Goal: Information Seeking & Learning: Check status

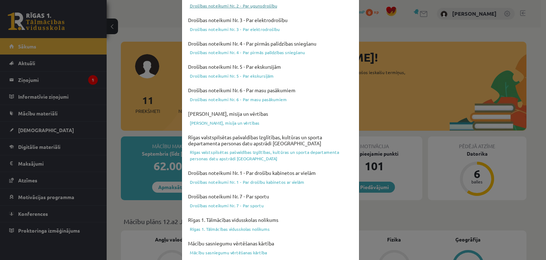
scroll to position [253, 0]
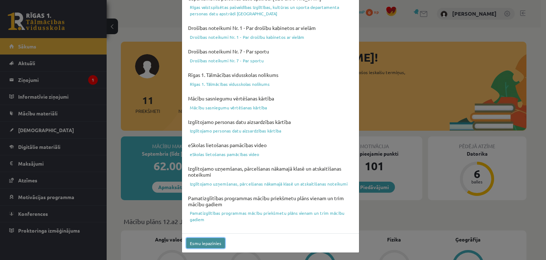
click at [209, 246] on button "Esmu iepazinies" at bounding box center [205, 243] width 39 height 10
click at [206, 240] on button "Esmu iepazinies" at bounding box center [205, 243] width 39 height 10
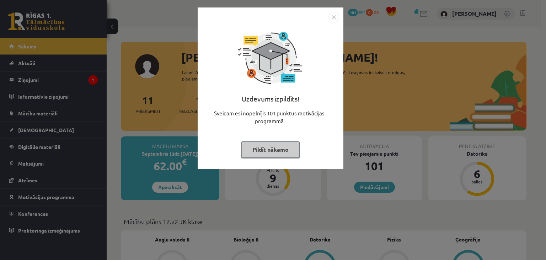
click at [271, 157] on button "Pildīt nākamo" at bounding box center [270, 149] width 58 height 16
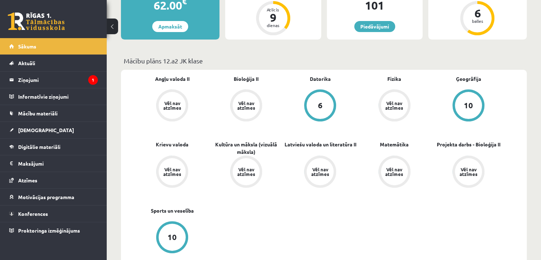
scroll to position [159, 0]
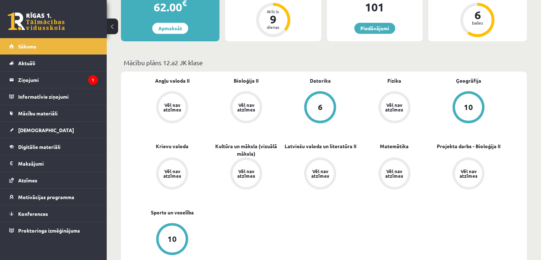
click at [323, 114] on div "6" at bounding box center [320, 107] width 27 height 27
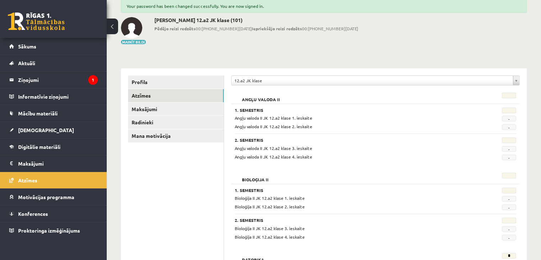
scroll to position [43, 0]
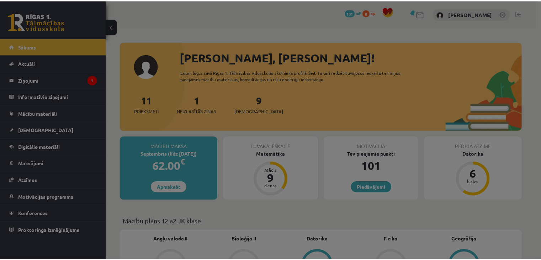
scroll to position [156, 0]
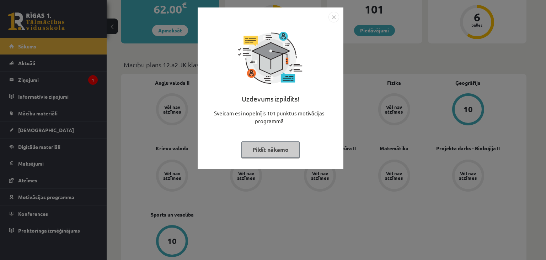
click at [272, 154] on button "Pildīt nākamo" at bounding box center [270, 149] width 58 height 16
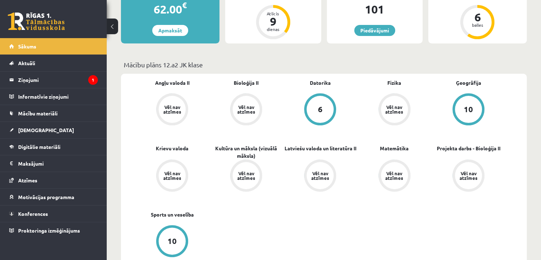
click at [317, 117] on div "6" at bounding box center [320, 109] width 27 height 27
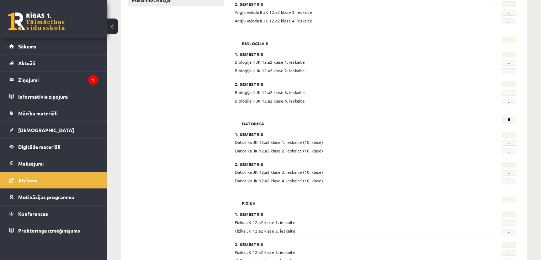
scroll to position [163, 0]
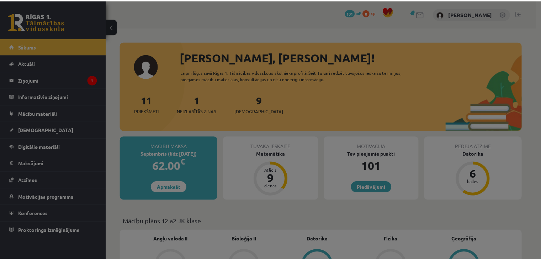
scroll to position [156, 0]
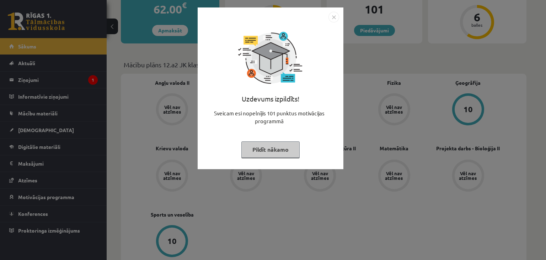
click at [272, 154] on button "Pildīt nākamo" at bounding box center [270, 149] width 58 height 16
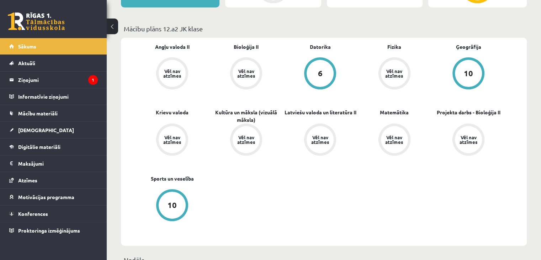
scroll to position [193, 0]
click at [251, 73] on div "Vēl nav atzīmes" at bounding box center [246, 72] width 20 height 9
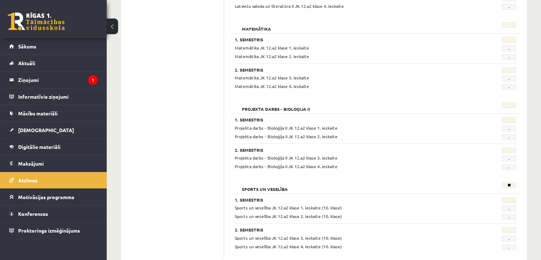
scroll to position [673, 0]
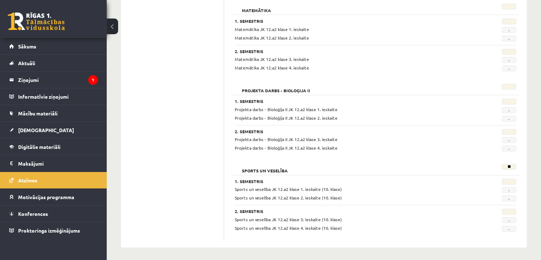
drag, startPoint x: 255, startPoint y: 175, endPoint x: 176, endPoint y: 140, distance: 86.6
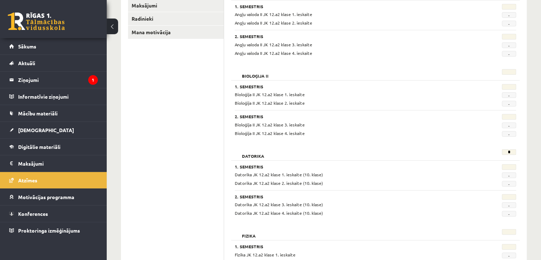
scroll to position [0, 0]
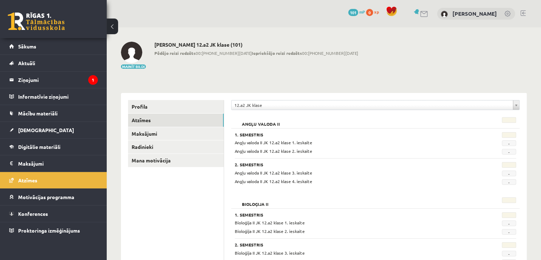
click at [145, 44] on link at bounding box center [133, 52] width 25 height 21
drag, startPoint x: 155, startPoint y: 51, endPoint x: 254, endPoint y: 45, distance: 99.0
click at [254, 45] on div "[PERSON_NAME] 12.a2 JK klase (101) Pēdējo reizi redzēts 00:[PHONE_NUMBER][DATE]…" at bounding box center [256, 56] width 204 height 28
drag, startPoint x: 223, startPoint y: 47, endPoint x: 316, endPoint y: 57, distance: 93.0
click at [316, 57] on div "Mainīt bildi Roberts Stāmurs 12.a2 JK klase (101) Pēdējo reizi redzēts 00:04 07…" at bounding box center [324, 56] width 406 height 28
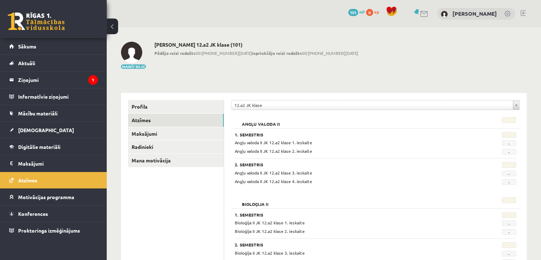
click at [410, 116] on div "Angļu valoda II 1. Semestris Angļu valoda II JK 12.a2 klase 1. ieskaite - Angļu…" at bounding box center [375, 151] width 288 height 76
click at [458, 13] on link "[PERSON_NAME]" at bounding box center [474, 13] width 44 height 7
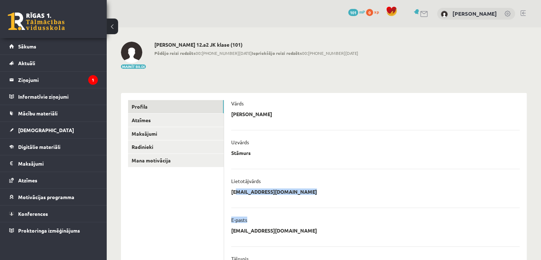
drag, startPoint x: 233, startPoint y: 190, endPoint x: 312, endPoint y: 199, distance: 80.2
click at [312, 199] on ul "**********" at bounding box center [375, 249] width 288 height 316
click at [309, 200] on ul "**********" at bounding box center [375, 249] width 288 height 316
click at [68, 79] on legend "Ziņojumi 1" at bounding box center [58, 79] width 80 height 16
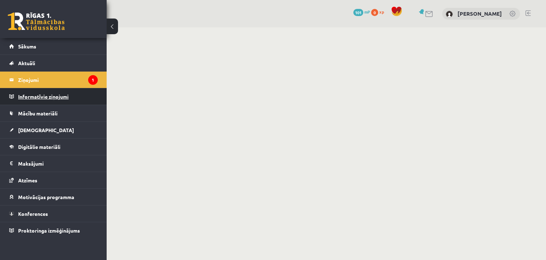
click at [36, 97] on legend "Informatīvie ziņojumi 0" at bounding box center [58, 96] width 80 height 16
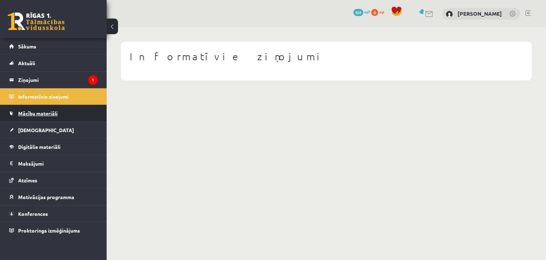
click at [33, 110] on link "Mācību materiāli" at bounding box center [53, 113] width 89 height 16
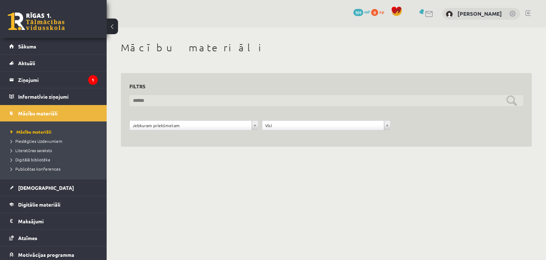
click at [147, 106] on input "text" at bounding box center [326, 100] width 394 height 11
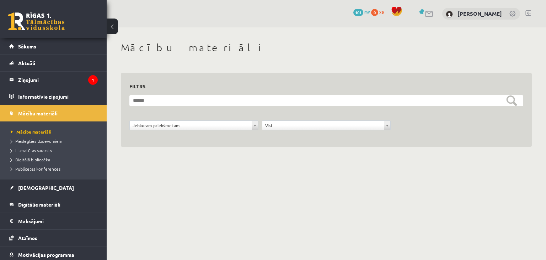
click at [474, 69] on div "**********" at bounding box center [326, 105] width 411 height 83
click at [431, 107] on form "**********" at bounding box center [326, 116] width 394 height 43
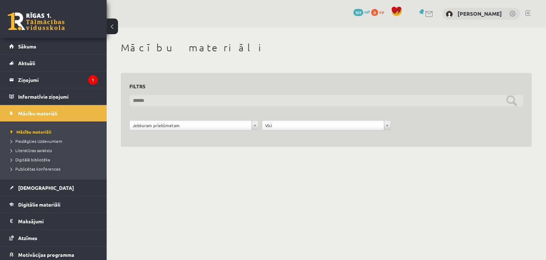
click at [352, 102] on input "text" at bounding box center [326, 100] width 394 height 11
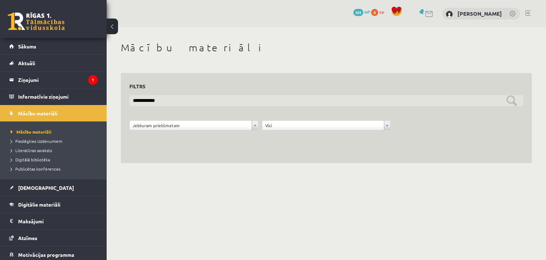
type input "**********"
drag, startPoint x: 222, startPoint y: 97, endPoint x: 85, endPoint y: 101, distance: 136.6
click at [85, 101] on div "0 Dāvanas 101 mP 0 xp Roberts Stāmurs Sākums Aktuāli Kā mācīties eSKOLĀ Kontakt…" at bounding box center [273, 88] width 546 height 177
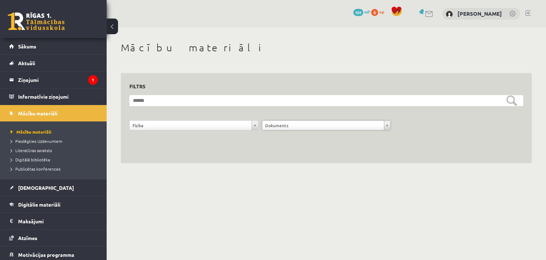
click at [287, 140] on div "**********" at bounding box center [326, 118] width 411 height 90
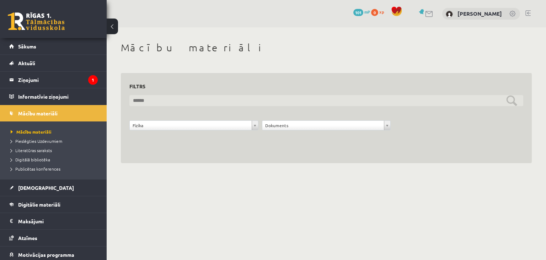
click at [514, 97] on input "text" at bounding box center [326, 100] width 394 height 11
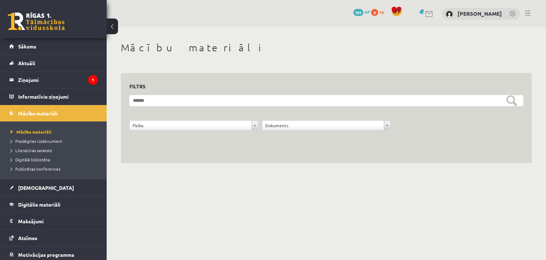
click at [31, 136] on li "Pieslēgties Uzdevumiem" at bounding box center [55, 140] width 89 height 9
click at [31, 142] on span "Pieslēgties Uzdevumiem" at bounding box center [39, 141] width 57 height 6
click at [35, 133] on link "Mācību materiāli" at bounding box center [55, 131] width 89 height 6
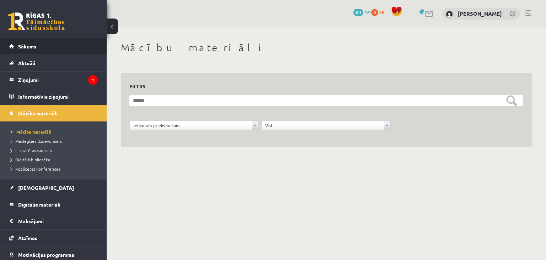
click at [27, 42] on link "Sākums" at bounding box center [53, 46] width 89 height 16
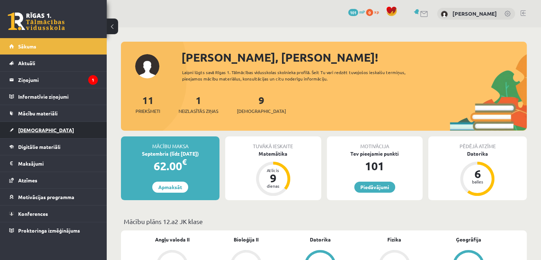
click at [27, 123] on link "[DEMOGRAPHIC_DATA]" at bounding box center [53, 130] width 89 height 16
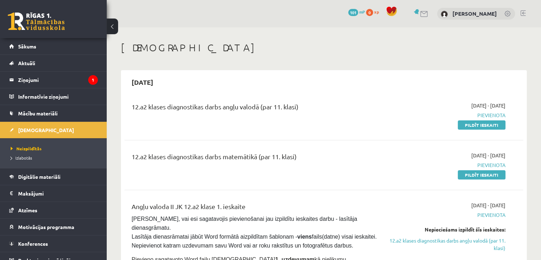
drag, startPoint x: 134, startPoint y: 106, endPoint x: 310, endPoint y: 100, distance: 176.8
click at [310, 100] on div "12.a2 klases diagnostikas darbs angļu valodā (par 11. klasi) 2025-09-01 - 2025-…" at bounding box center [323, 115] width 399 height 41
click at [333, 124] on div "12.a2 klases diagnostikas darbs angļu valodā (par 11. klasi)" at bounding box center [254, 115] width 256 height 27
click at [394, 171] on div "2025-09-01 - 2025-09-15 Pievienota Pildīt ieskaiti" at bounding box center [447, 165] width 128 height 27
drag, startPoint x: 476, startPoint y: 103, endPoint x: 463, endPoint y: 101, distance: 13.0
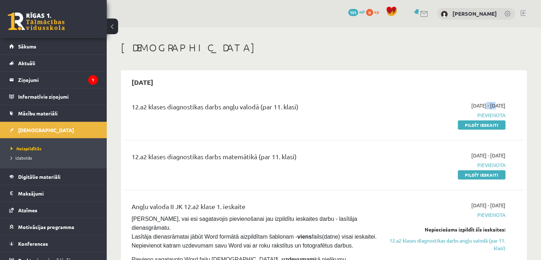
click at [471, 102] on span "2025-09-01 - 2025-09-15" at bounding box center [488, 105] width 34 height 7
click at [37, 117] on link "Mācību materiāli" at bounding box center [53, 113] width 89 height 16
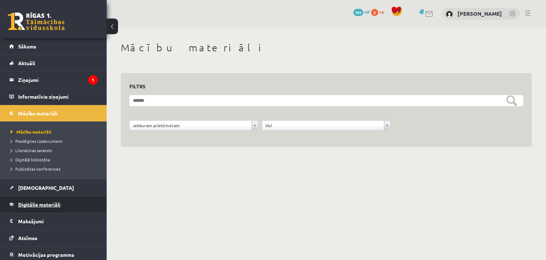
click at [31, 204] on span "Digitālie materiāli" at bounding box center [39, 204] width 42 height 6
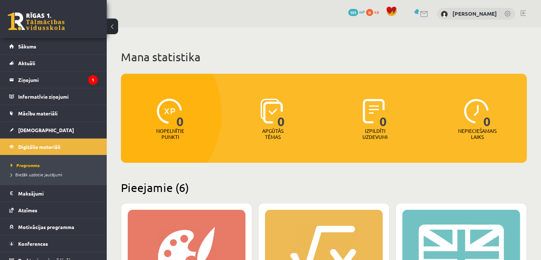
click at [356, 13] on span "101" at bounding box center [353, 12] width 10 height 7
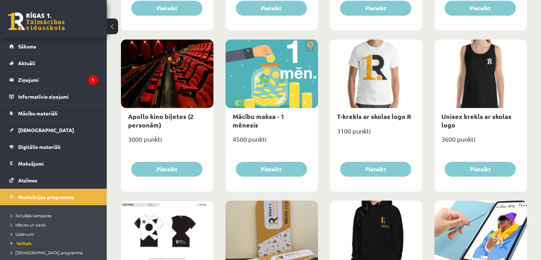
scroll to position [239, 0]
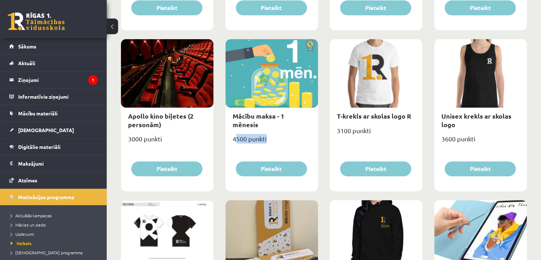
drag, startPoint x: 234, startPoint y: 128, endPoint x: 277, endPoint y: 126, distance: 43.1
click at [277, 133] on div "4500 punkti" at bounding box center [271, 142] width 92 height 18
click at [256, 148] on div "Mācību maksa - 1 mēnesis 4500 punkti [GEOGRAPHIC_DATA]" at bounding box center [271, 115] width 92 height 152
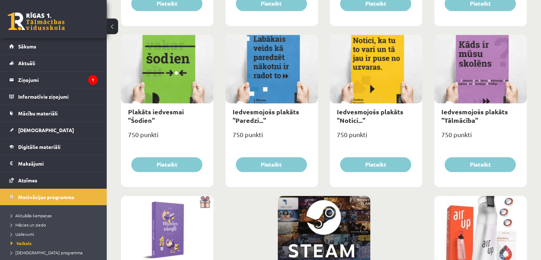
scroll to position [833, 0]
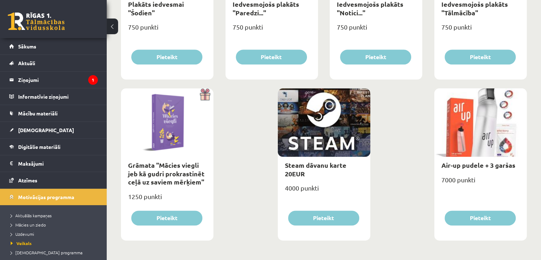
drag, startPoint x: 440, startPoint y: 164, endPoint x: 515, endPoint y: 153, distance: 75.6
click at [515, 153] on div "Air-up pudele + 3 garšas 7000 punkti [GEOGRAPHIC_DATA]" at bounding box center [480, 164] width 92 height 152
click at [30, 182] on link "Atzīmes" at bounding box center [53, 180] width 89 height 16
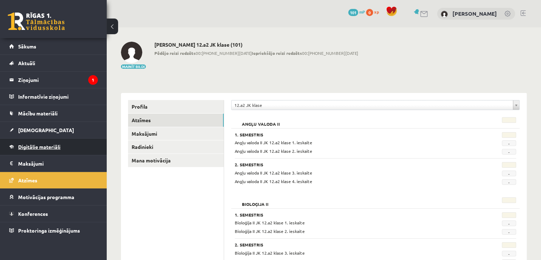
click at [41, 142] on link "Digitālie materiāli" at bounding box center [53, 146] width 89 height 16
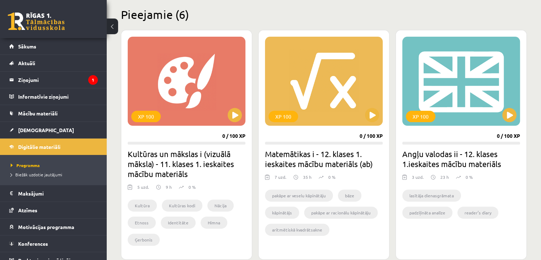
scroll to position [172, 0]
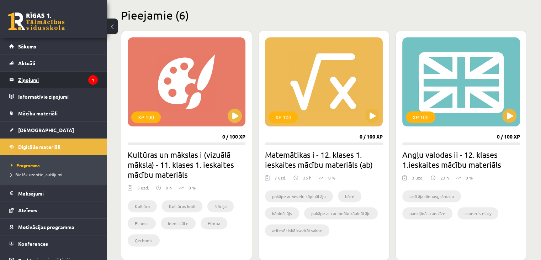
click at [54, 72] on legend "Ziņojumi 1" at bounding box center [58, 79] width 80 height 16
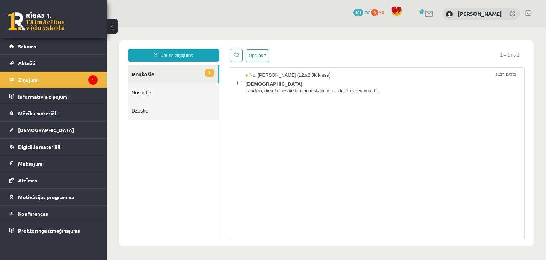
click at [150, 97] on link "Nosūtītie" at bounding box center [173, 92] width 91 height 18
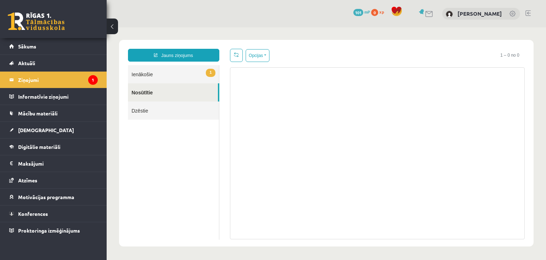
click at [148, 69] on link "1 Ienākošie" at bounding box center [173, 74] width 91 height 18
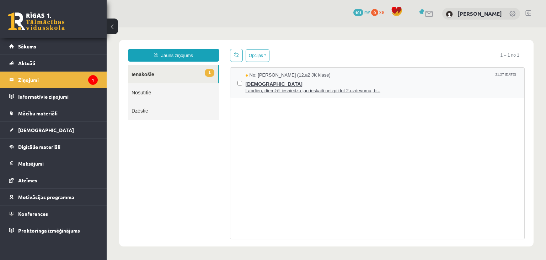
click at [246, 81] on span "ieskaite" at bounding box center [382, 83] width 272 height 9
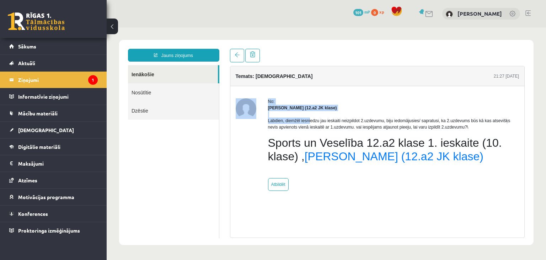
drag, startPoint x: 310, startPoint y: 121, endPoint x: 240, endPoint y: 155, distance: 78.1
click at [240, 155] on div "No: Sintija Zemīte (12.a2 JK klase) Labdien, diemžēl iesniedzu jau ieskaiti nei…" at bounding box center [378, 144] width 284 height 92
click at [416, 187] on div "No: Sintija Zemīte (12.a2 JK klase) Labdien, diemžēl iesniedzu jau ieskaiti nei…" at bounding box center [393, 144] width 251 height 92
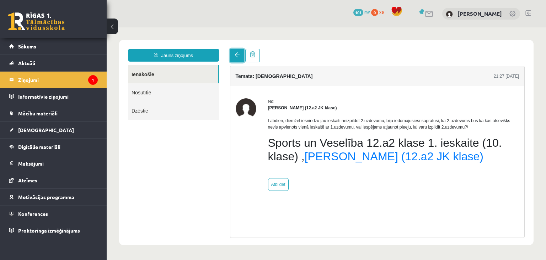
click at [233, 52] on link at bounding box center [237, 56] width 14 height 14
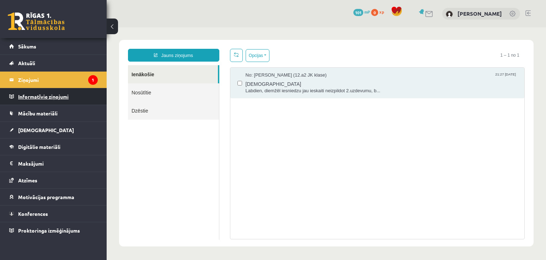
click at [68, 96] on legend "Informatīvie ziņojumi 0" at bounding box center [58, 96] width 80 height 16
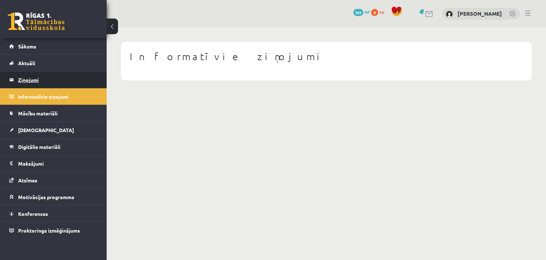
click at [43, 79] on legend "Ziņojumi 1" at bounding box center [58, 79] width 80 height 16
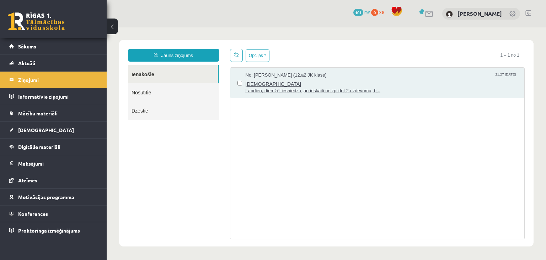
click at [251, 80] on span "ieskaite" at bounding box center [382, 83] width 272 height 9
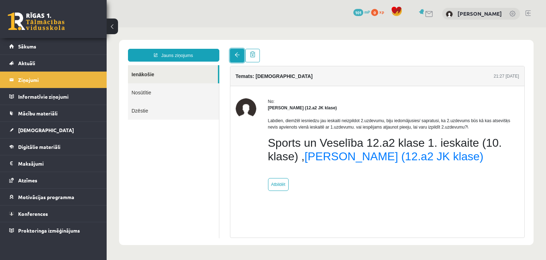
click at [233, 54] on link at bounding box center [237, 56] width 14 height 14
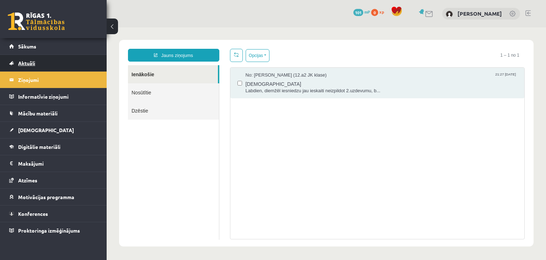
click at [23, 64] on span "Aktuāli" at bounding box center [26, 63] width 17 height 6
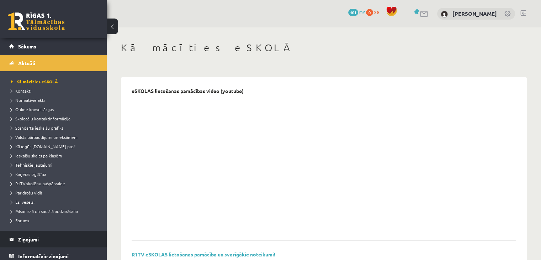
click at [28, 244] on legend "Ziņojumi 1" at bounding box center [58, 239] width 80 height 16
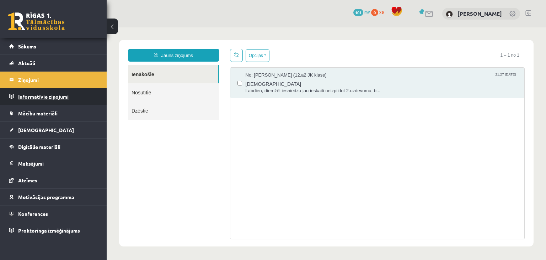
click at [44, 90] on legend "Informatīvie ziņojumi 0" at bounding box center [58, 96] width 80 height 16
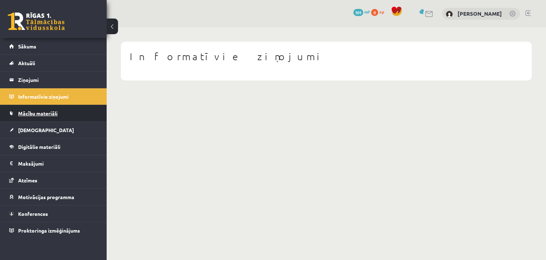
click at [43, 117] on link "Mācību materiāli" at bounding box center [53, 113] width 89 height 16
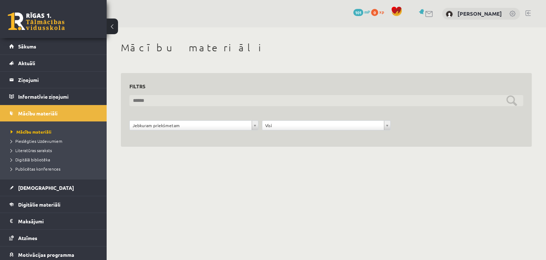
click at [142, 100] on input "text" at bounding box center [326, 100] width 394 height 11
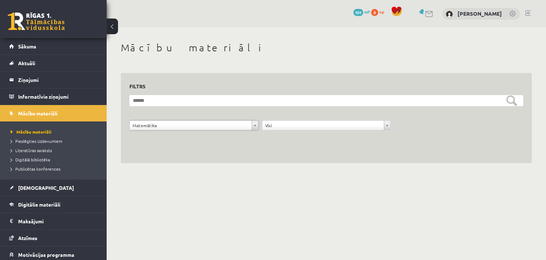
click at [272, 119] on form "**********" at bounding box center [326, 116] width 394 height 43
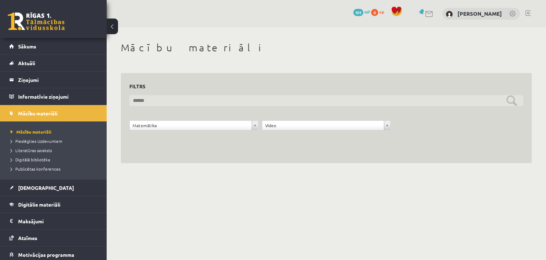
click at [246, 97] on input "text" at bounding box center [326, 100] width 394 height 11
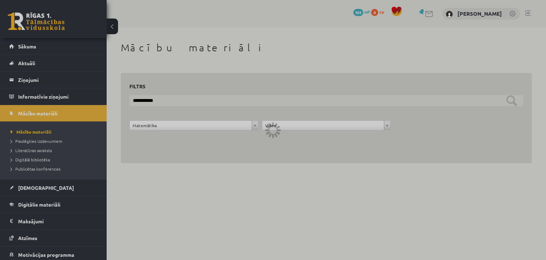
type input "**********"
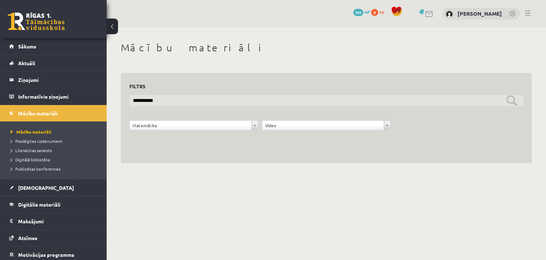
drag, startPoint x: 249, startPoint y: 96, endPoint x: 107, endPoint y: 66, distance: 145.6
click at [107, 66] on div "**********" at bounding box center [327, 102] width 440 height 150
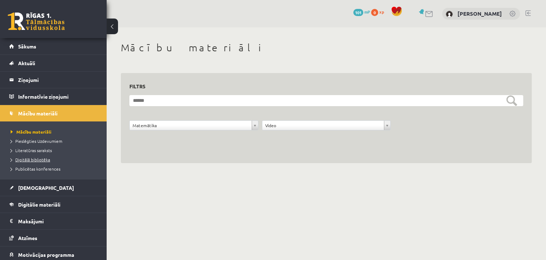
click at [41, 159] on span "Digitālā bibliotēka" at bounding box center [30, 159] width 39 height 6
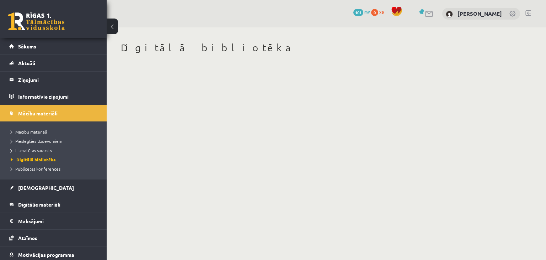
click at [29, 167] on span "Publicētas konferences" at bounding box center [36, 169] width 50 height 6
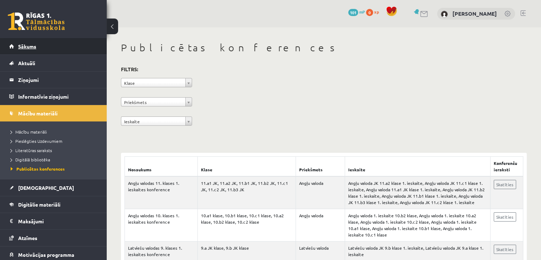
click at [40, 50] on link "Sākums" at bounding box center [53, 46] width 89 height 16
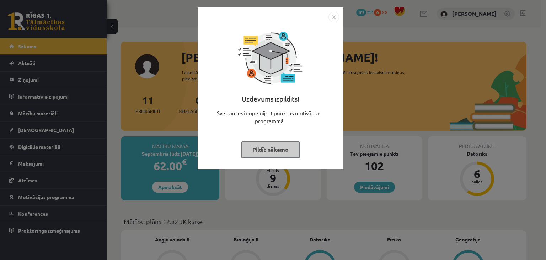
click at [282, 155] on button "Pildīt nākamo" at bounding box center [270, 149] width 58 height 16
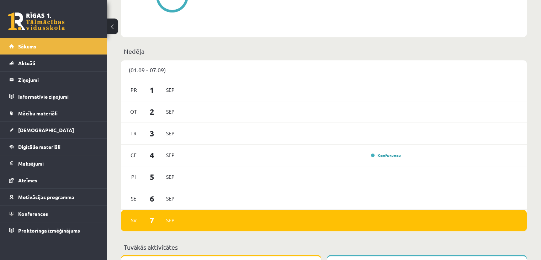
scroll to position [401, 0]
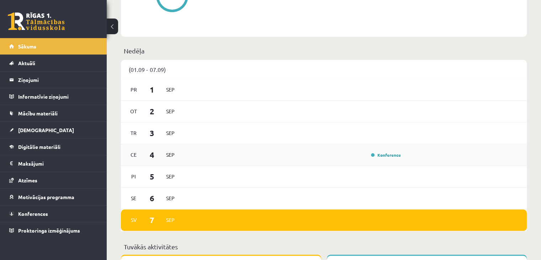
click at [378, 161] on div "[DATE] Konference" at bounding box center [324, 155] width 406 height 22
click at [375, 158] on link "Konference" at bounding box center [386, 155] width 30 height 6
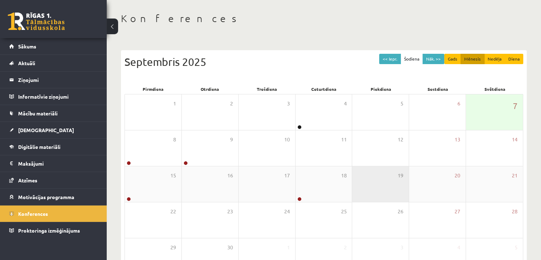
scroll to position [30, 0]
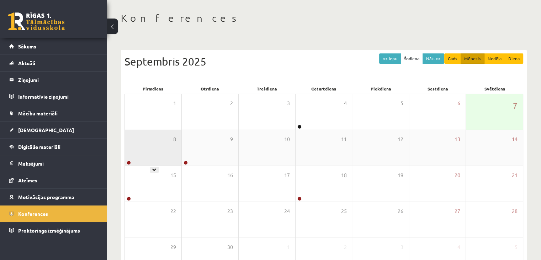
click at [147, 149] on div "8" at bounding box center [153, 148] width 57 height 36
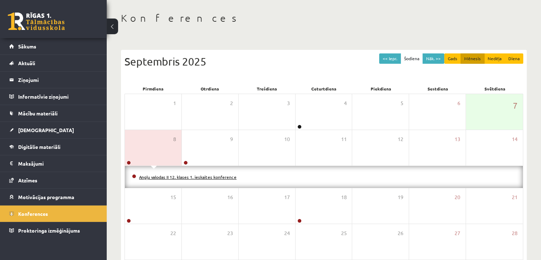
click at [166, 178] on link "Angļu valodas II 12. klases 1. ieskaites konference" at bounding box center [187, 177] width 97 height 6
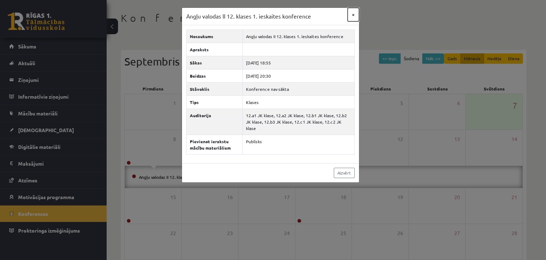
click at [355, 12] on button "×" at bounding box center [353, 15] width 11 height 14
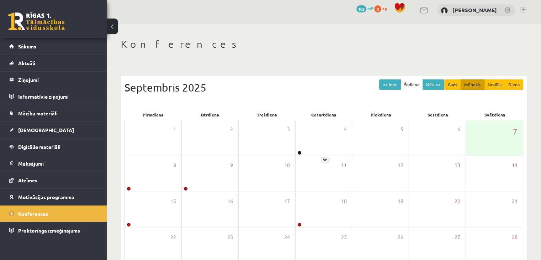
scroll to position [80, 0]
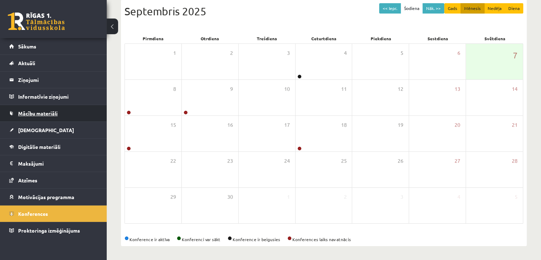
click at [41, 113] on span "Mācību materiāli" at bounding box center [37, 113] width 39 height 6
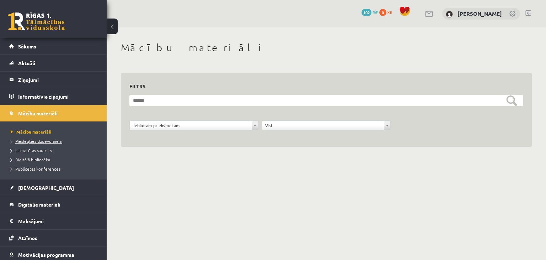
click at [31, 139] on span "Pieslēgties Uzdevumiem" at bounding box center [37, 141] width 52 height 6
click at [18, 148] on span "Literatūras saraksts" at bounding box center [31, 150] width 41 height 6
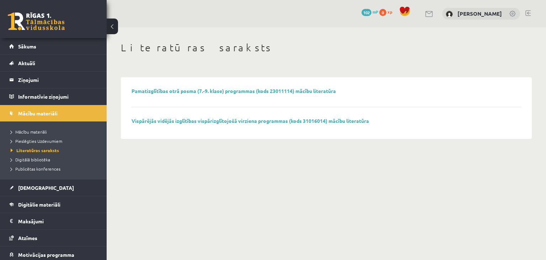
click at [368, 2] on div "0 Dāvanas 102 mP 0 xp [PERSON_NAME]" at bounding box center [327, 13] width 440 height 27
click at [19, 59] on link "Aktuāli" at bounding box center [53, 63] width 89 height 16
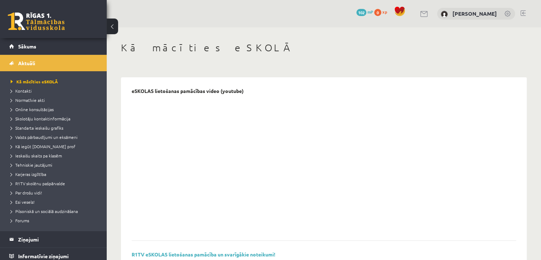
click at [35, 45] on span "Sākums" at bounding box center [27, 46] width 18 height 6
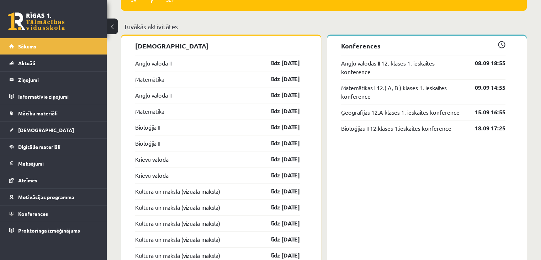
scroll to position [620, 0]
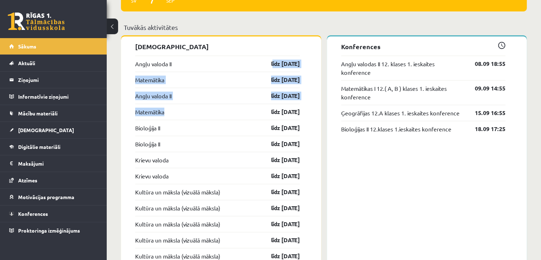
drag, startPoint x: 263, startPoint y: 57, endPoint x: 200, endPoint y: 111, distance: 83.0
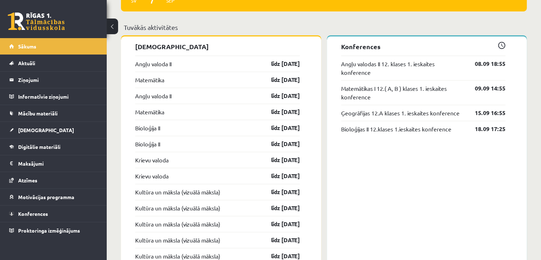
click at [261, 32] on p "Tuvākās aktivitātes" at bounding box center [324, 27] width 400 height 10
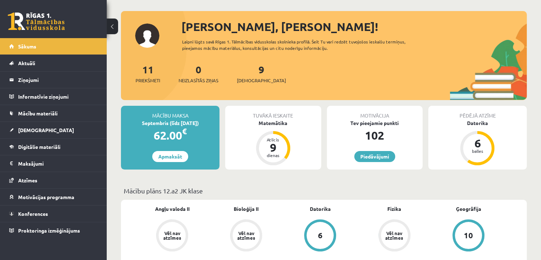
scroll to position [0, 0]
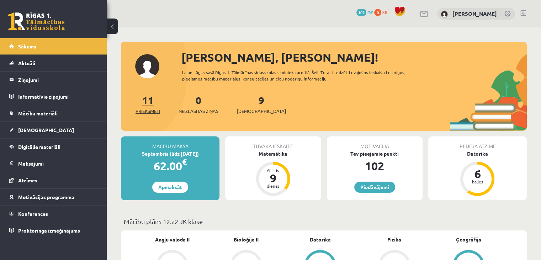
click at [150, 103] on link "11 Priekšmeti" at bounding box center [148, 104] width 25 height 21
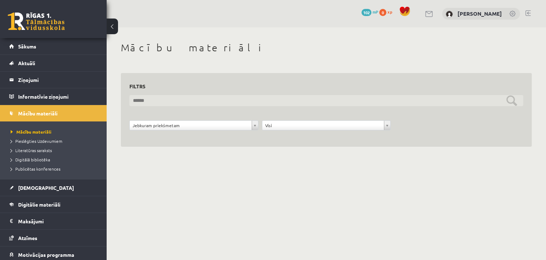
click at [150, 103] on input "text" at bounding box center [326, 100] width 394 height 11
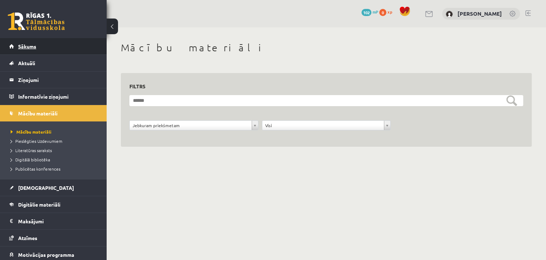
click at [44, 49] on link "Sākums" at bounding box center [53, 46] width 89 height 16
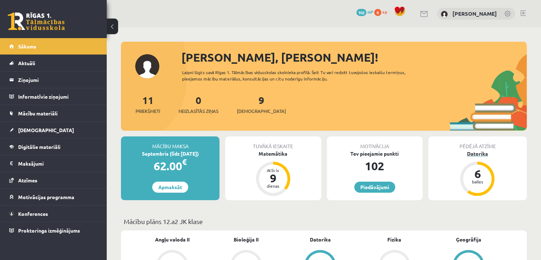
click at [476, 175] on div "6" at bounding box center [477, 173] width 21 height 11
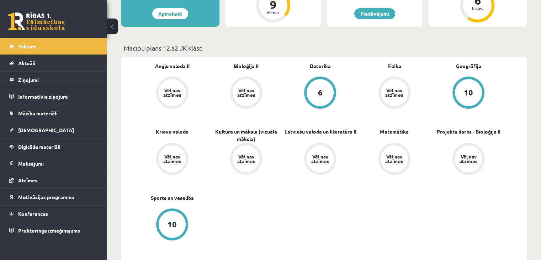
scroll to position [176, 0]
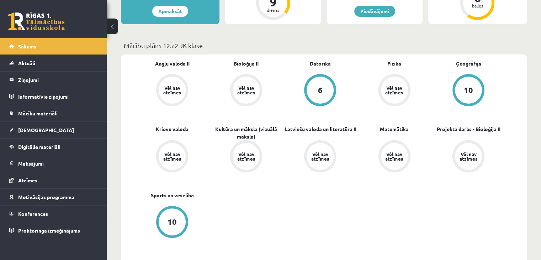
click at [316, 149] on div "Vēl nav atzīmes" at bounding box center [320, 156] width 27 height 27
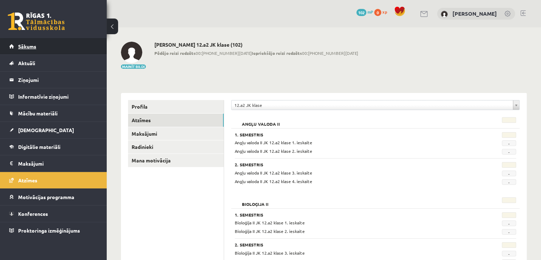
click at [24, 48] on span "Sākums" at bounding box center [27, 46] width 18 height 6
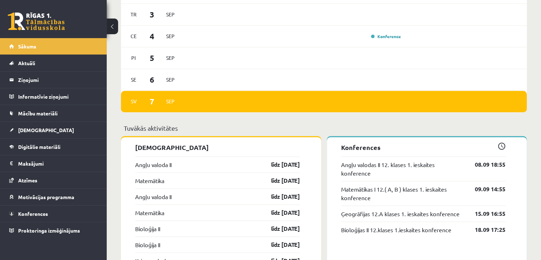
scroll to position [519, 0]
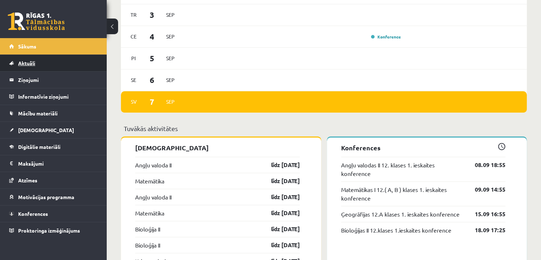
click at [20, 62] on span "Aktuāli" at bounding box center [26, 63] width 17 height 6
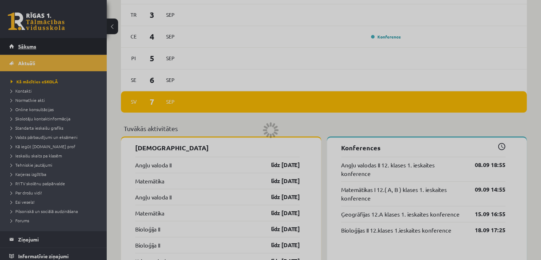
scroll to position [515, 0]
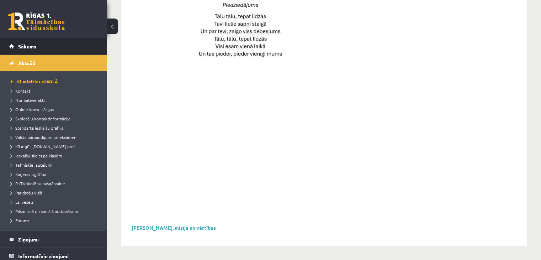
click at [37, 43] on link "Sākums" at bounding box center [53, 46] width 89 height 16
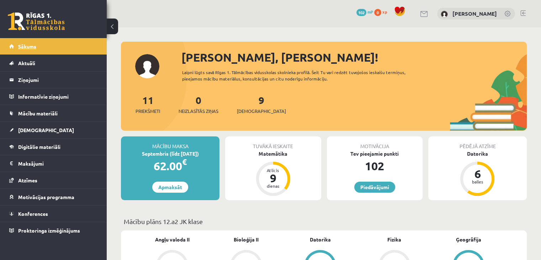
click at [68, 53] on link "Sākums" at bounding box center [53, 46] width 89 height 16
click at [31, 66] on link "Aktuāli" at bounding box center [53, 63] width 89 height 16
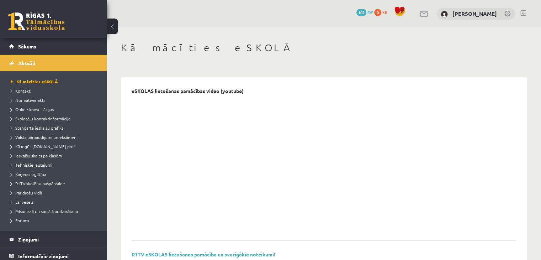
click at [14, 89] on span "Kontakti" at bounding box center [21, 91] width 21 height 6
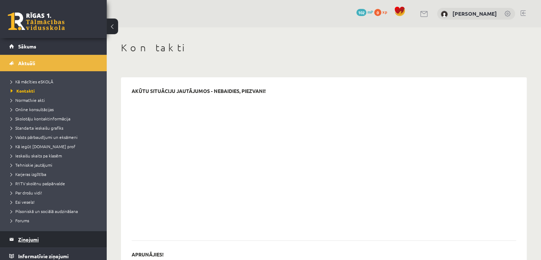
click at [27, 238] on legend "Ziņojumi 0" at bounding box center [58, 239] width 80 height 16
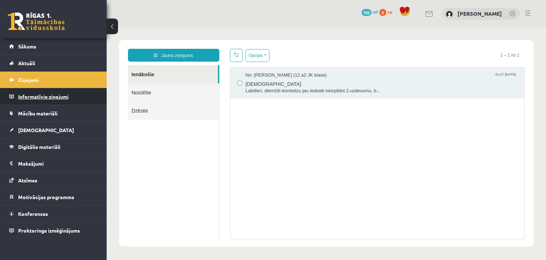
click at [41, 94] on legend "Informatīvie ziņojumi 0" at bounding box center [58, 96] width 80 height 16
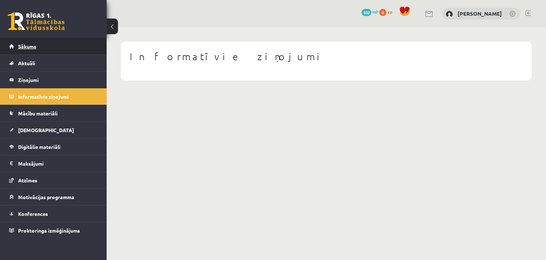
click at [38, 47] on link "Sākums" at bounding box center [53, 46] width 89 height 16
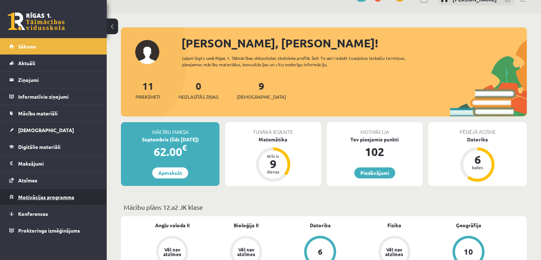
scroll to position [38, 0]
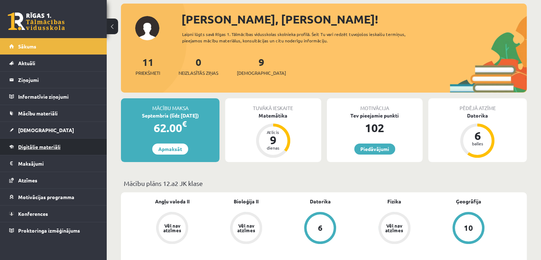
click at [43, 153] on link "Digitālie materiāli" at bounding box center [53, 146] width 89 height 16
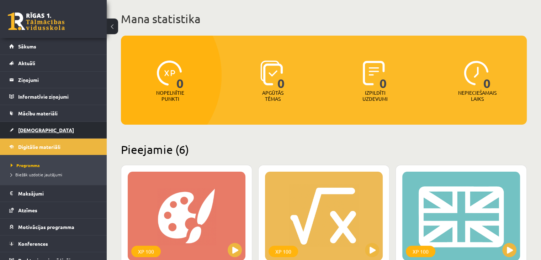
click at [26, 131] on span "[DEMOGRAPHIC_DATA]" at bounding box center [46, 130] width 56 height 6
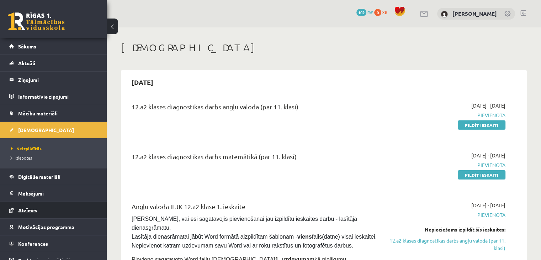
click at [19, 206] on link "Atzīmes" at bounding box center [53, 210] width 89 height 16
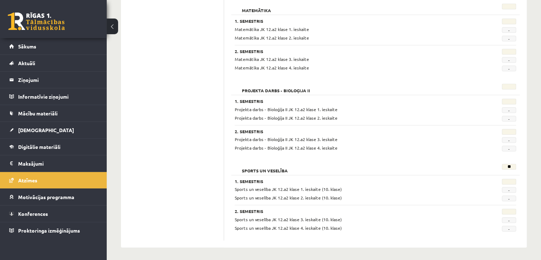
scroll to position [673, 0]
drag, startPoint x: 321, startPoint y: 188, endPoint x: 386, endPoint y: 191, distance: 64.8
click at [386, 191] on div "Sports un veselība JK 12.a2 klase 1. ieskaite (10. klase) - Sports un veselība …" at bounding box center [375, 193] width 281 height 15
click at [376, 186] on div "Sports un veselība JK 12.a2 klase 1. ieskaite (10. klase)" at bounding box center [350, 189] width 243 height 7
drag, startPoint x: 234, startPoint y: 186, endPoint x: 254, endPoint y: 186, distance: 19.9
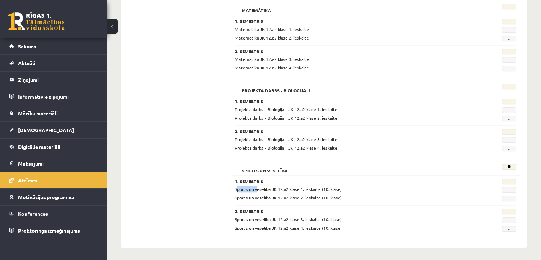
click at [254, 186] on div "Sports un veselība JK 12.a2 klase 1. ieskaite (10. klase)" at bounding box center [350, 189] width 243 height 7
click at [254, 195] on span "Sports un veselība JK 12.a2 klase 2. ieskaite (10. klase)" at bounding box center [288, 198] width 107 height 6
drag, startPoint x: 339, startPoint y: 187, endPoint x: 315, endPoint y: 185, distance: 23.3
click at [315, 186] on span "Sports un veselība JK 12.a2 klase 1. ieskaite (10. klase)" at bounding box center [288, 189] width 107 height 6
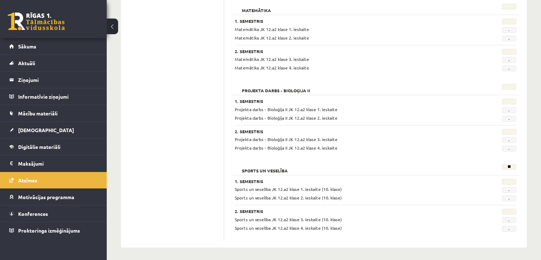
click at [320, 187] on span "Sports un veselība JK 12.a2 klase 1. ieskaite (10. klase)" at bounding box center [288, 189] width 107 height 6
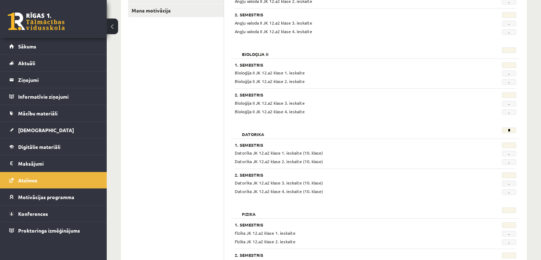
scroll to position [0, 0]
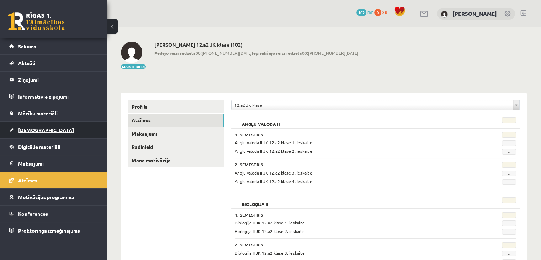
click at [29, 129] on span "[DEMOGRAPHIC_DATA]" at bounding box center [46, 130] width 56 height 6
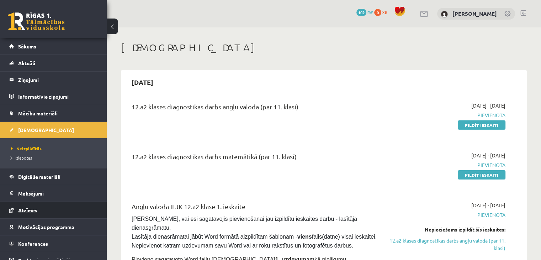
click at [28, 213] on link "Atzīmes" at bounding box center [53, 210] width 89 height 16
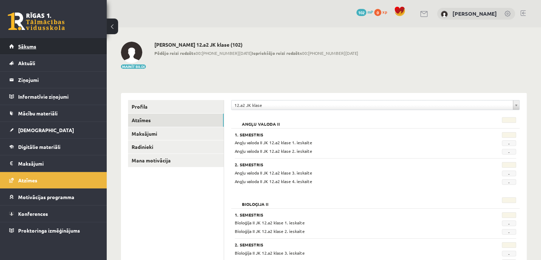
click at [26, 45] on span "Sākums" at bounding box center [27, 46] width 18 height 6
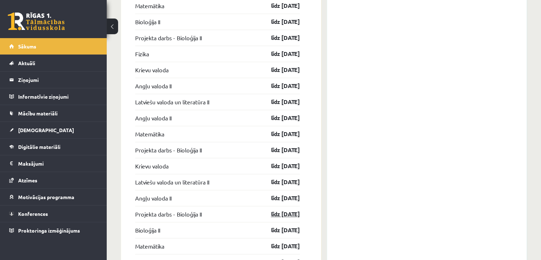
scroll to position [935, 0]
click at [31, 131] on span "[DEMOGRAPHIC_DATA]" at bounding box center [46, 130] width 56 height 6
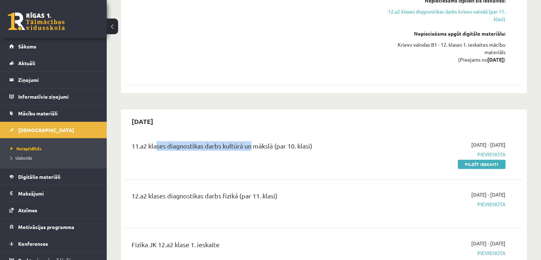
drag, startPoint x: 155, startPoint y: 117, endPoint x: 252, endPoint y: 144, distance: 101.0
click at [252, 144] on div "11.a2 klases diagnostikas darbs kultūrā un mākslā (par 10. klasi) 2025-09-01 - …" at bounding box center [323, 154] width 399 height 41
click at [271, 141] on div "11.a2 klases diagnostikas darbs kultūrā un mākslā (par 10. klasi)" at bounding box center [255, 147] width 246 height 13
drag, startPoint x: 277, startPoint y: 122, endPoint x: 148, endPoint y: 105, distance: 130.3
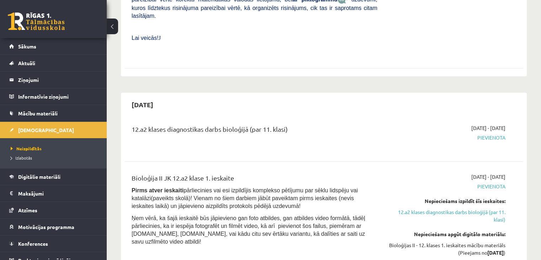
scroll to position [520, 0]
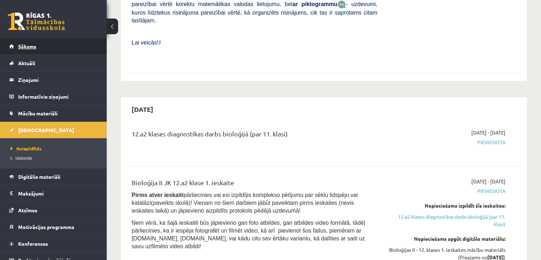
click at [20, 49] on link "Sākums" at bounding box center [53, 46] width 89 height 16
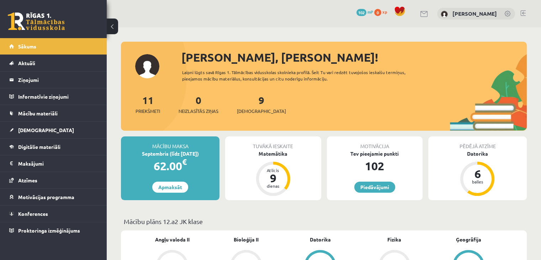
click at [403, 12] on span at bounding box center [399, 11] width 11 height 11
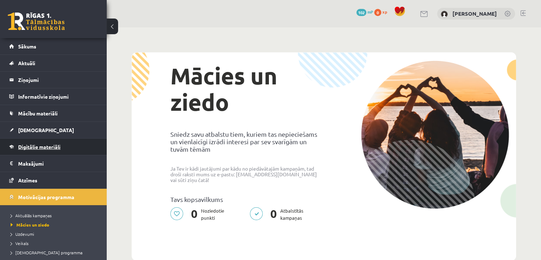
click at [28, 147] on span "Digitālie materiāli" at bounding box center [39, 146] width 42 height 6
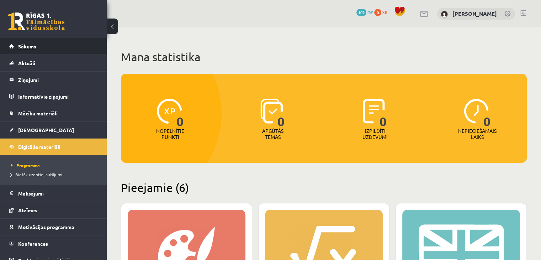
click at [36, 42] on link "Sākums" at bounding box center [53, 46] width 89 height 16
